Goal: Task Accomplishment & Management: Use online tool/utility

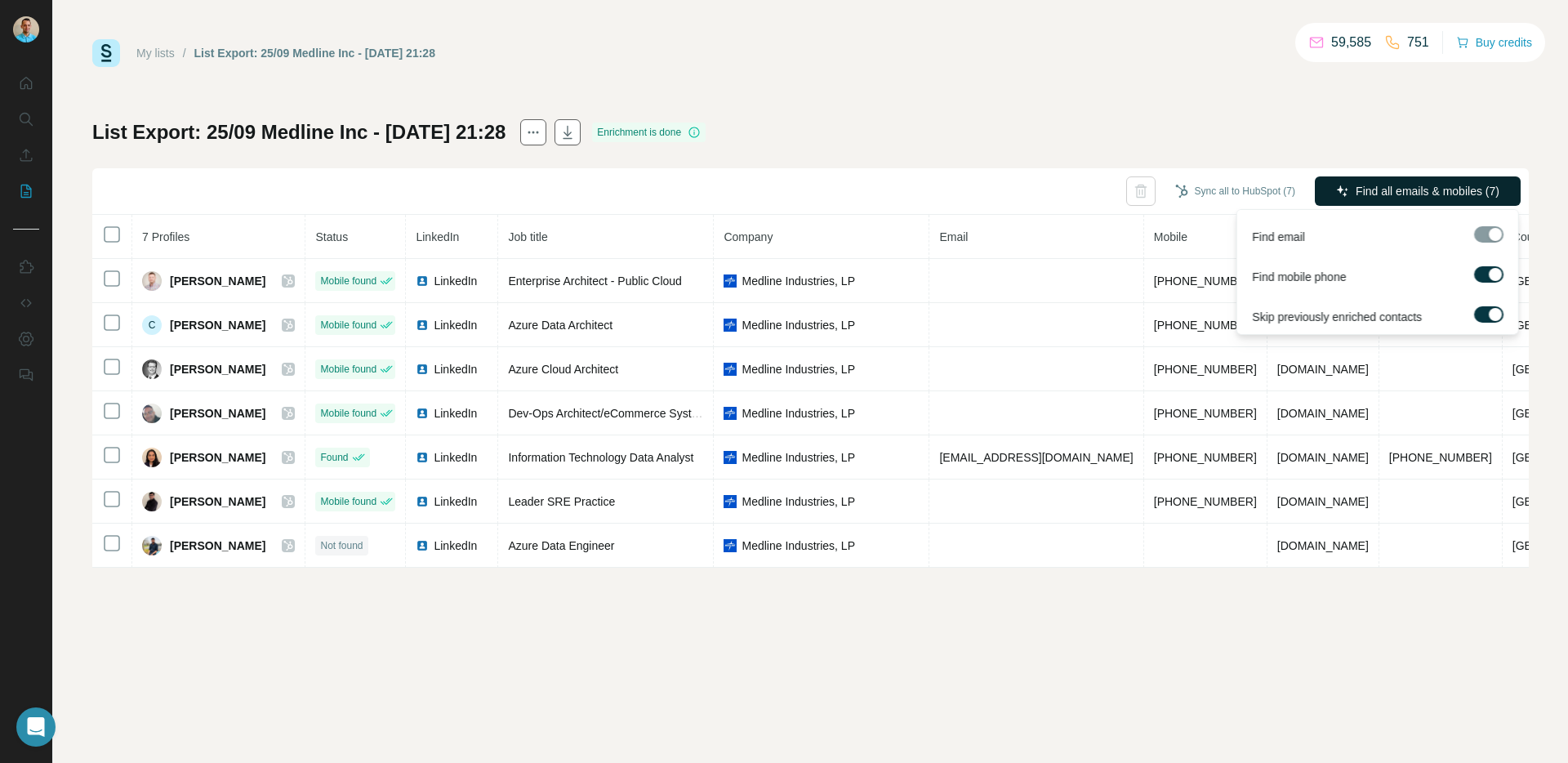
click at [1416, 191] on span "Find all emails & mobiles (7)" at bounding box center [1427, 191] width 144 height 16
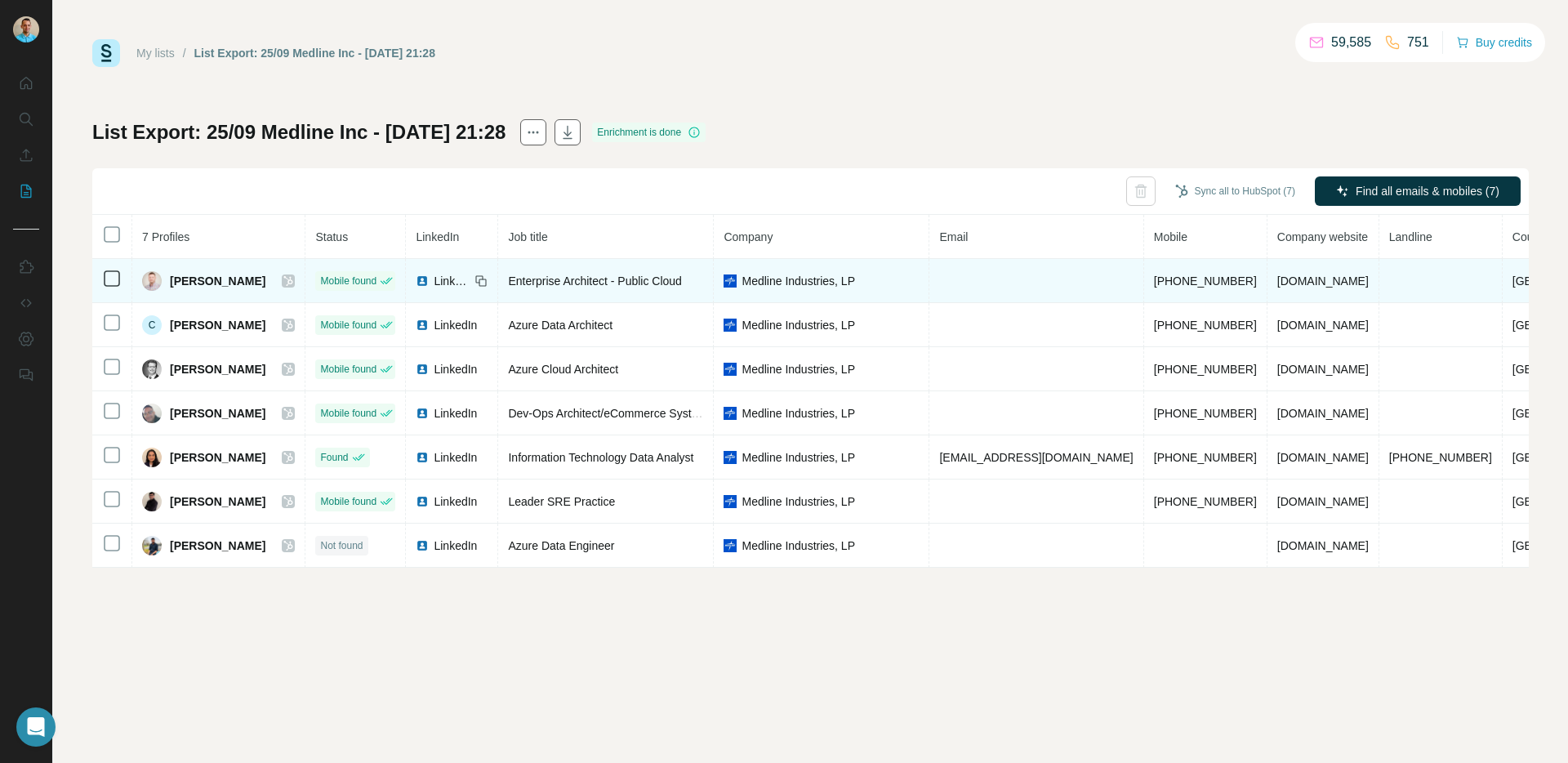
click at [432, 283] on div "LinkedIn" at bounding box center [442, 280] width 54 height 16
